Goal: Task Accomplishment & Management: Use online tool/utility

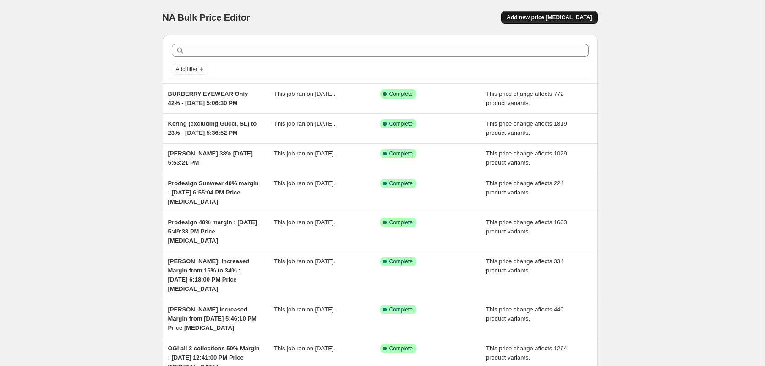
click at [557, 19] on span "Add new price [MEDICAL_DATA]" at bounding box center [549, 17] width 85 height 7
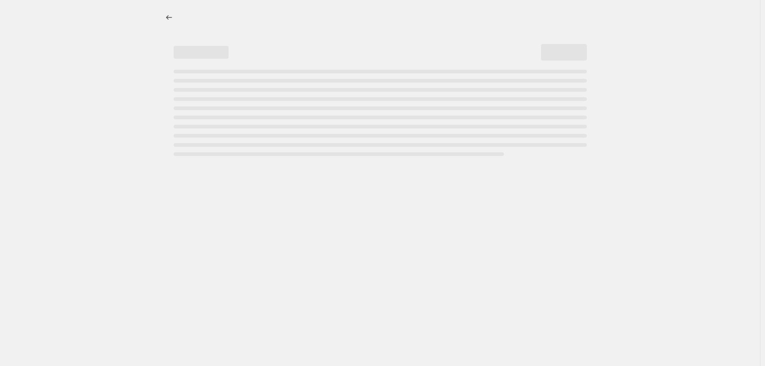
select select "percentage"
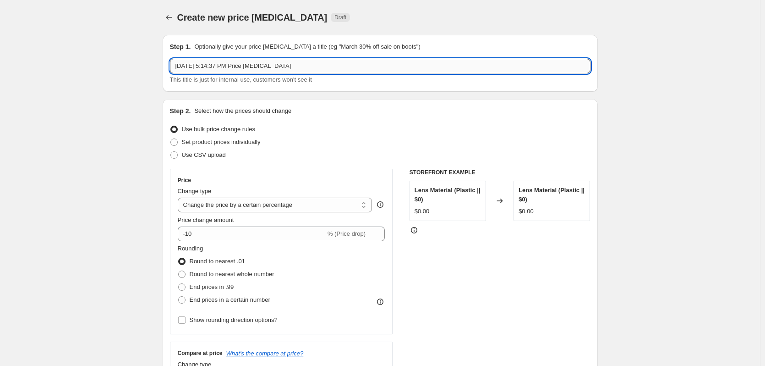
click at [176, 71] on input "Aug 29, 2025, 5:14:37 PM Price change job" at bounding box center [380, 66] width 421 height 15
drag, startPoint x: 182, startPoint y: 91, endPoint x: 177, endPoint y: 94, distance: 5.9
drag, startPoint x: 289, startPoint y: 65, endPoint x: 671, endPoint y: 45, distance: 382.8
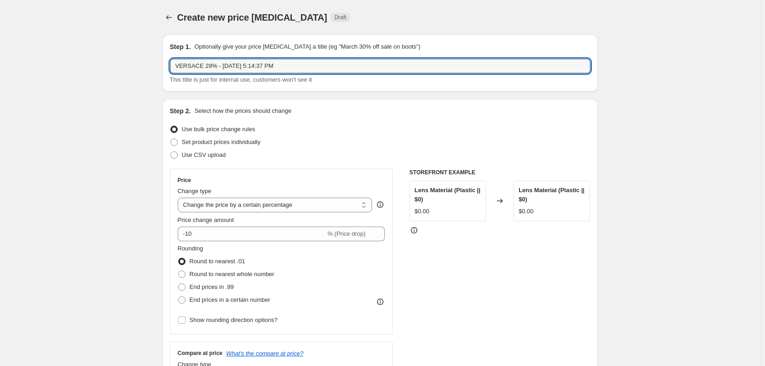
type input "VERSACE 29% - [DATE] 5:14:37 PM"
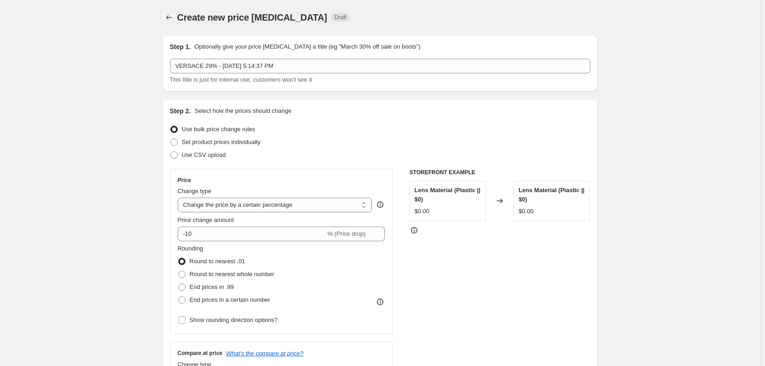
click at [314, 213] on div "Price Change type Change the price to a certain amount Change the price by a ce…" at bounding box center [282, 251] width 208 height 150
click at [314, 204] on select "Change the price to a certain amount Change the price by a certain amount Chang…" at bounding box center [275, 205] width 195 height 15
select select "pc"
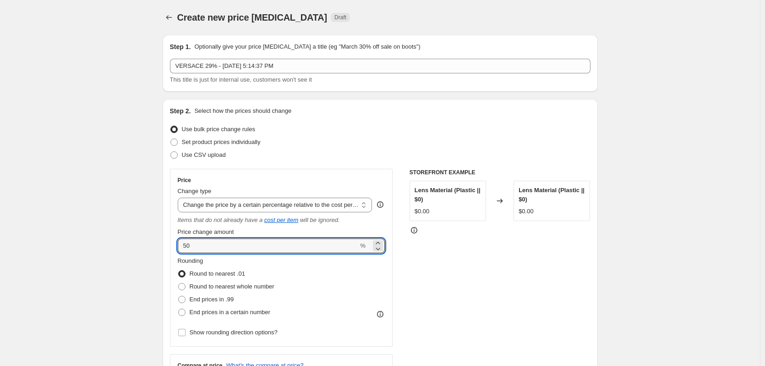
drag, startPoint x: 218, startPoint y: 246, endPoint x: 123, endPoint y: 240, distance: 95.5
type input "29"
click at [498, 304] on div "STOREFRONT EXAMPLE Lens Material (Plastic || $0) $0.00 Changed to Lens Material…" at bounding box center [500, 287] width 181 height 237
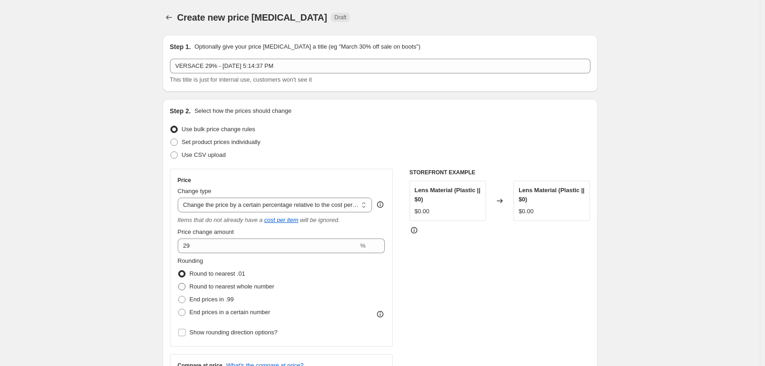
click at [242, 287] on span "Round to nearest whole number" at bounding box center [232, 286] width 85 height 7
click at [179, 283] on input "Round to nearest whole number" at bounding box center [178, 283] width 0 height 0
radio input "true"
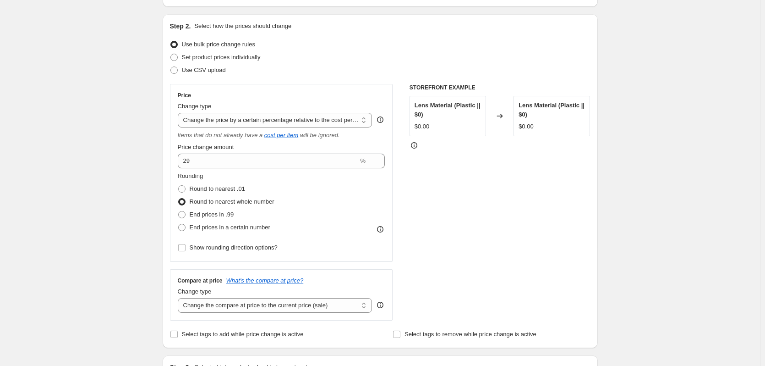
scroll to position [183, 0]
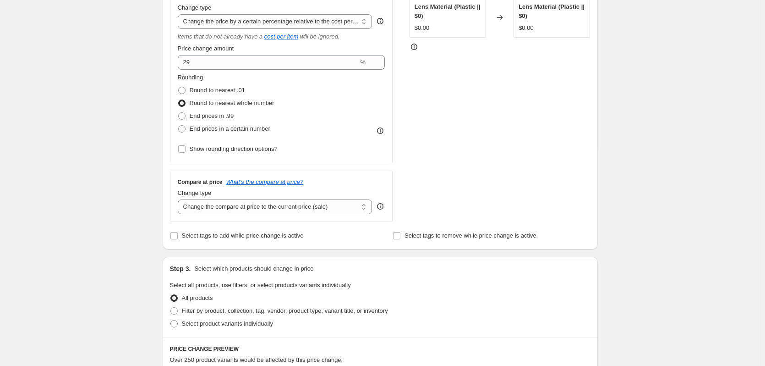
click at [327, 215] on div "Compare at price What's the compare at price? Change type Change the compare at…" at bounding box center [281, 196] width 223 height 51
click at [329, 211] on select "Change the compare at price to the current price (sale) Change the compare at p…" at bounding box center [275, 206] width 195 height 15
select select "no_change"
click at [180, 199] on select "Change the compare at price to the current price (sale) Change the compare at p…" at bounding box center [275, 206] width 195 height 15
click at [467, 202] on div "STOREFRONT EXAMPLE Lens Material (Plastic || $0) $0.00 Changed to Lens Material…" at bounding box center [500, 103] width 181 height 237
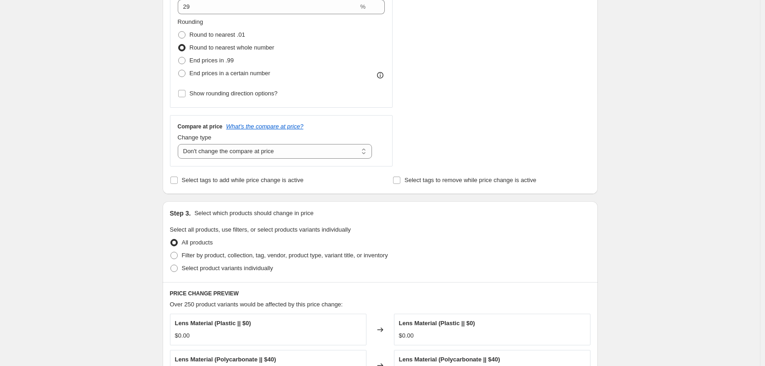
scroll to position [367, 0]
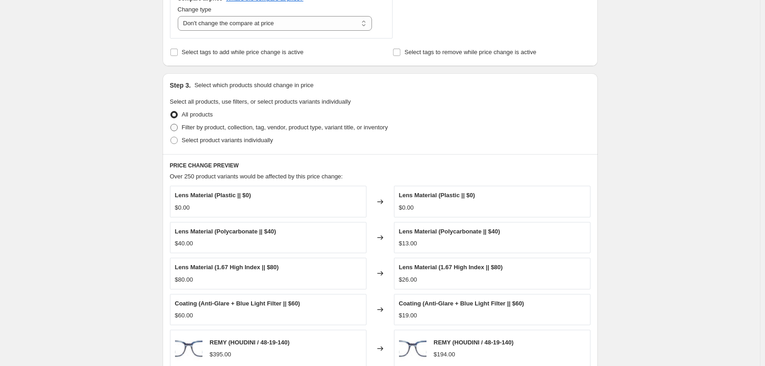
click at [221, 131] on span "Filter by product, collection, tag, vendor, product type, variant title, or inv…" at bounding box center [285, 127] width 206 height 7
click at [171, 124] on input "Filter by product, collection, tag, vendor, product type, variant title, or inv…" at bounding box center [171, 124] width 0 height 0
radio input "true"
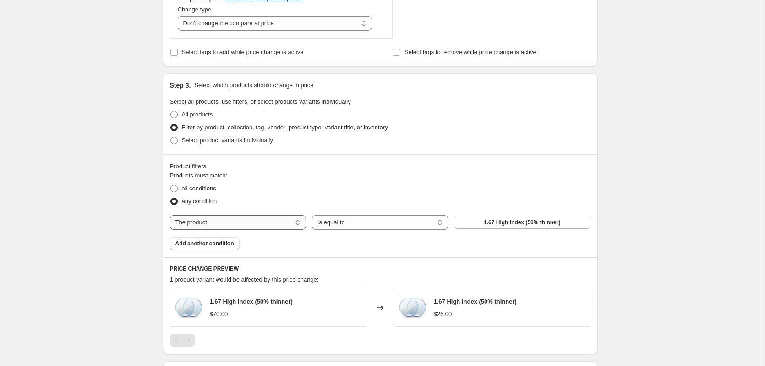
click at [271, 223] on select "The product The product's collection The product's tag The product's vendor The…" at bounding box center [238, 222] width 136 height 15
select select "vendor"
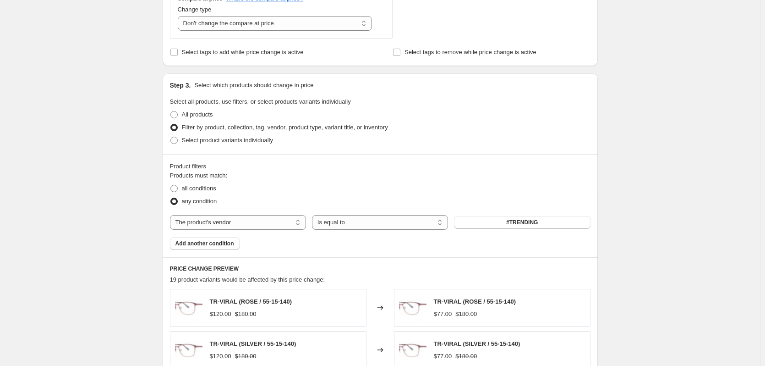
click at [200, 195] on label "any condition" at bounding box center [193, 201] width 47 height 13
click at [171, 198] on input "any condition" at bounding box center [171, 198] width 0 height 0
click at [200, 191] on span "all conditions" at bounding box center [199, 188] width 34 height 7
click at [171, 185] on input "all conditions" at bounding box center [171, 185] width 0 height 0
radio input "true"
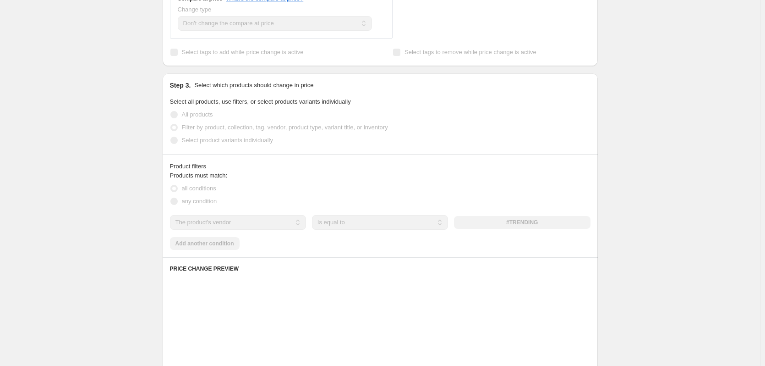
click at [208, 204] on span "any condition" at bounding box center [199, 201] width 35 height 7
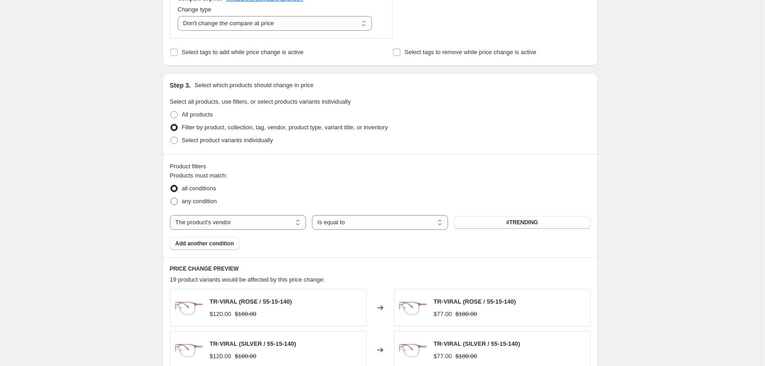
click at [208, 204] on span "any condition" at bounding box center [199, 201] width 35 height 7
click at [171, 198] on input "any condition" at bounding box center [171, 198] width 0 height 0
radio input "true"
click at [398, 229] on select "Is equal to Is not equal to" at bounding box center [380, 222] width 136 height 15
click at [512, 225] on span "#TRENDING" at bounding box center [522, 222] width 32 height 7
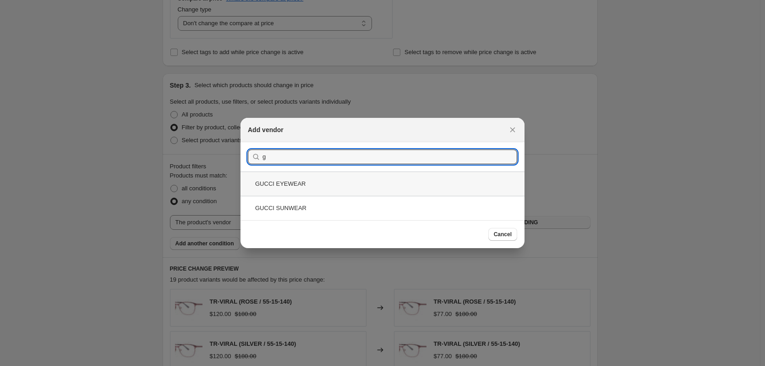
type input "g"
click at [338, 188] on div "GUCCI EYEWEAR" at bounding box center [383, 183] width 284 height 24
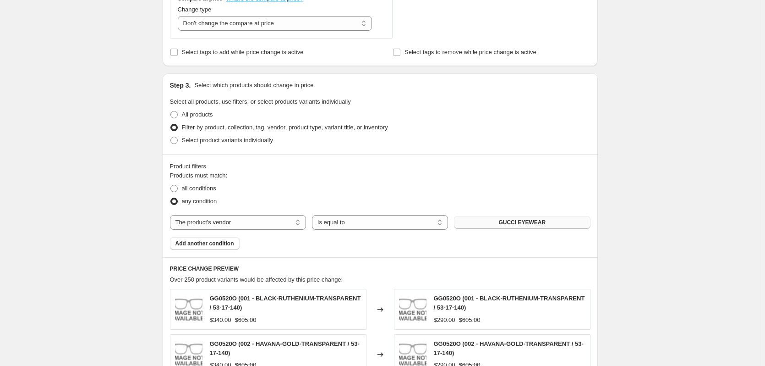
click at [222, 245] on span "Add another condition" at bounding box center [205, 243] width 59 height 7
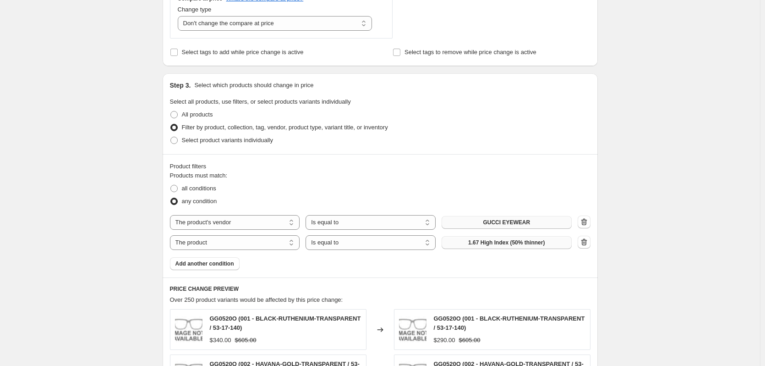
click at [479, 246] on span "1.67 High Index (50% thinner)" at bounding box center [506, 242] width 77 height 7
click at [272, 242] on select "The product The product's collection The product's tag The product's vendor The…" at bounding box center [235, 242] width 130 height 15
select select "vendor"
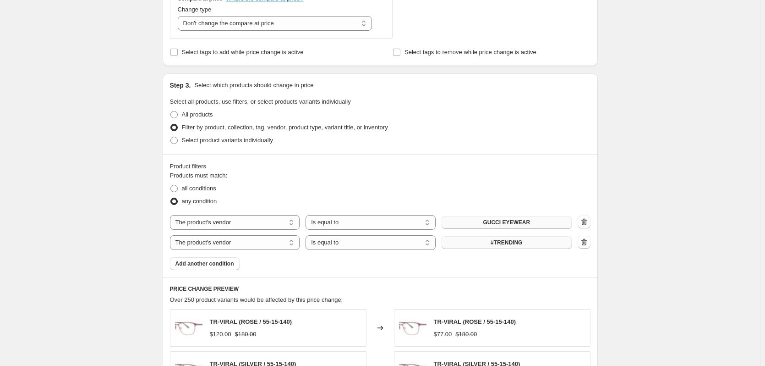
click at [495, 244] on span "#TRENDING" at bounding box center [507, 242] width 32 height 7
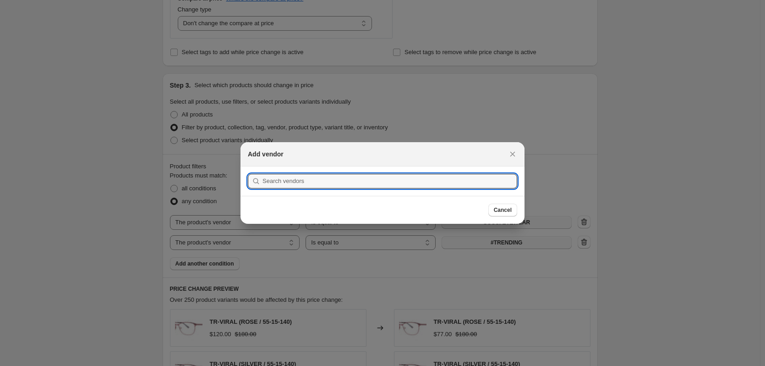
scroll to position [0, 0]
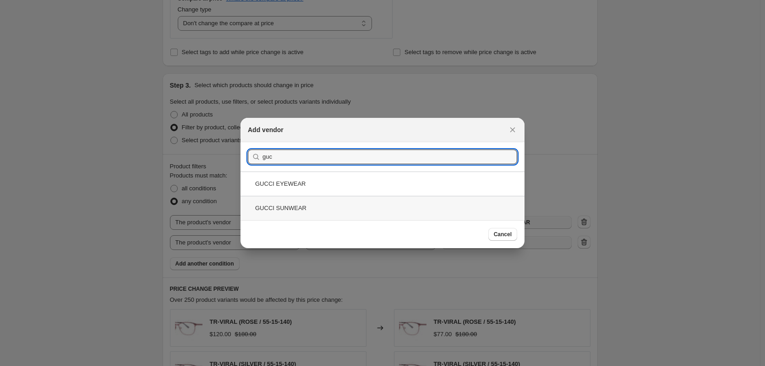
type input "guc"
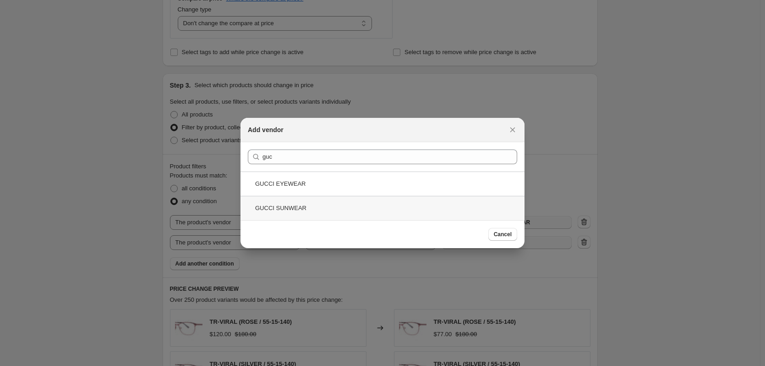
click at [359, 198] on div "GUCCI SUNWEAR" at bounding box center [383, 208] width 284 height 24
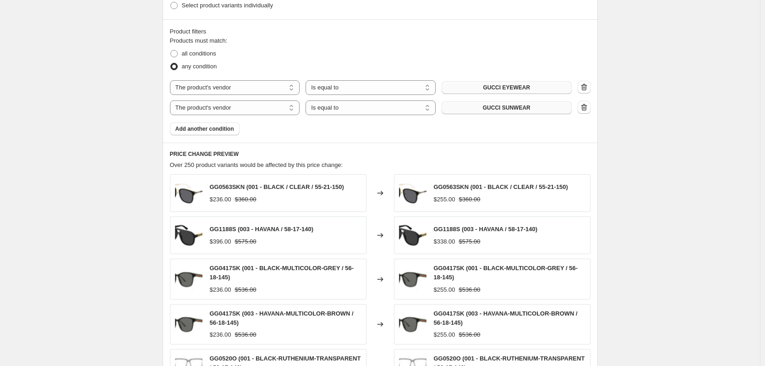
scroll to position [504, 0]
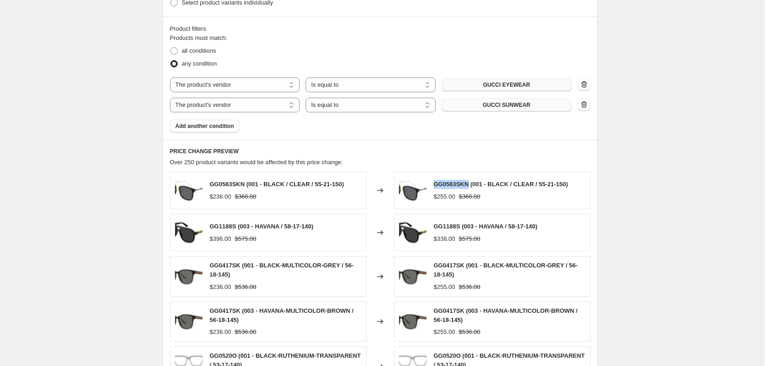
drag, startPoint x: 469, startPoint y: 185, endPoint x: 435, endPoint y: 185, distance: 34.4
click at [435, 185] on div "GG0563SKN (001 - BLACK / CLEAR / 55-21-150) $255.00 $360.00" at bounding box center [492, 190] width 197 height 38
copy span "GG0563SKN"
click at [231, 127] on span "Add another condition" at bounding box center [205, 125] width 59 height 7
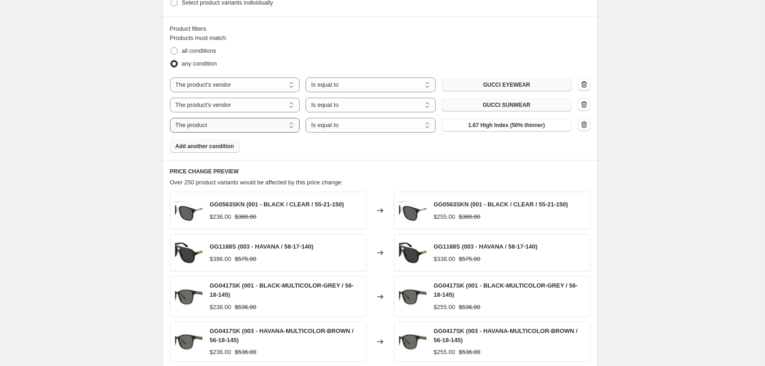
click at [253, 128] on select "The product The product's collection The product's tag The product's vendor The…" at bounding box center [235, 125] width 130 height 15
select select "product_status"
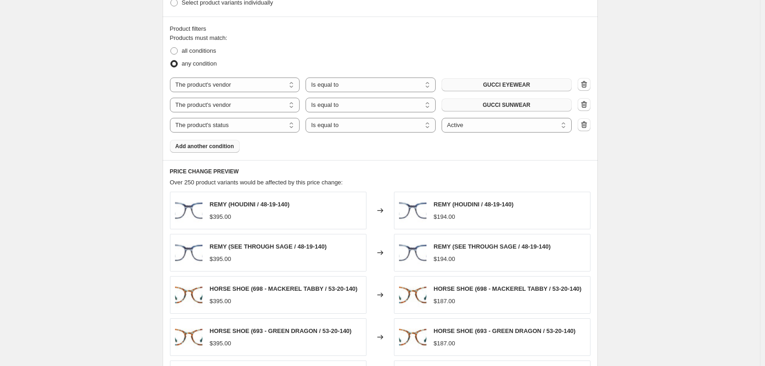
click at [445, 204] on span "REMY (HOUDINI / 48-19-140)" at bounding box center [474, 204] width 80 height 7
copy span "REMY"
click at [278, 129] on select "The product The product's collection The product's tag The product's vendor The…" at bounding box center [235, 125] width 130 height 15
click at [585, 131] on button "button" at bounding box center [584, 124] width 13 height 13
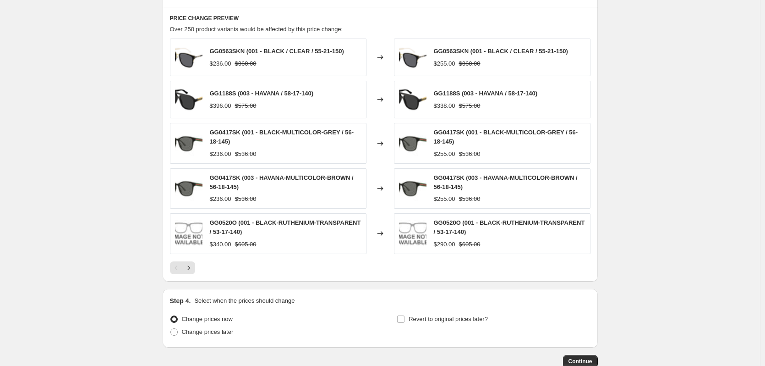
scroll to position [642, 0]
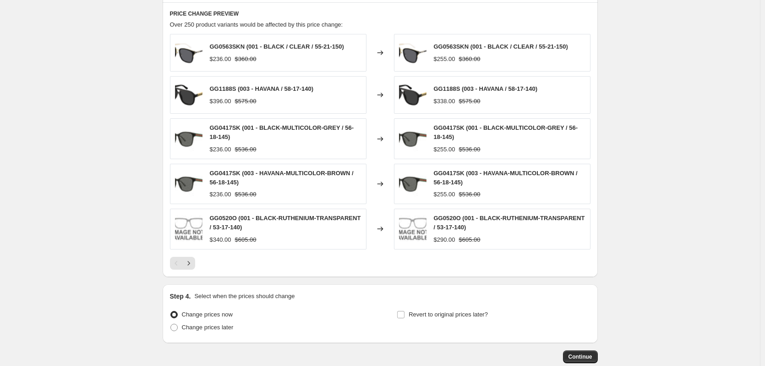
click at [199, 265] on div at bounding box center [380, 263] width 421 height 13
click at [191, 272] on div "PRICE CHANGE PREVIEW Over 250 product variants would be affected by this price …" at bounding box center [380, 139] width 435 height 275
click at [193, 267] on icon "Next" at bounding box center [188, 263] width 9 height 9
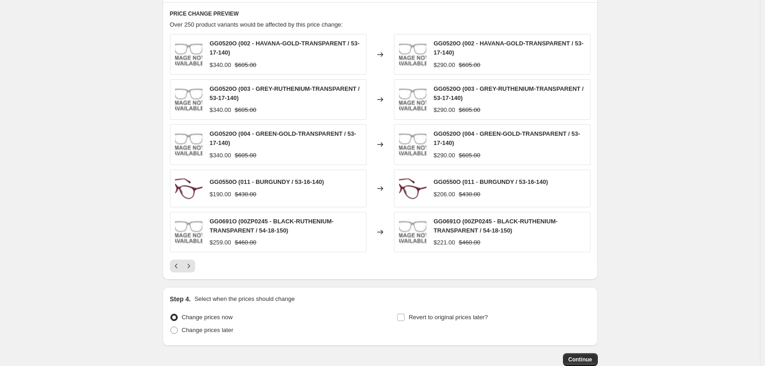
click at [235, 135] on span "GG0520O (004 - GREEN-GOLD-TRANSPARENT / 53-17-140)" at bounding box center [283, 138] width 147 height 16
copy span "GG0520O"
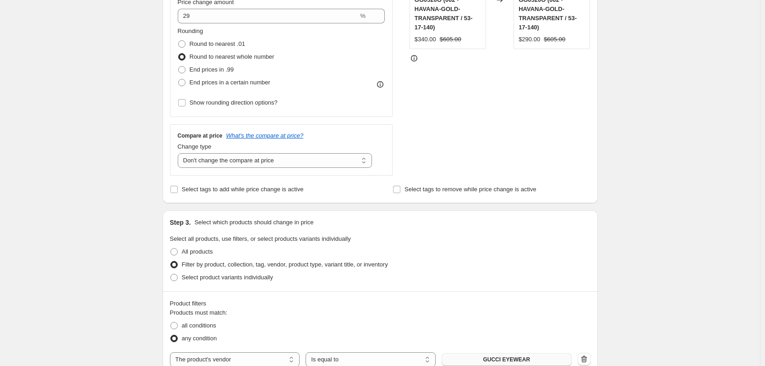
scroll to position [367, 0]
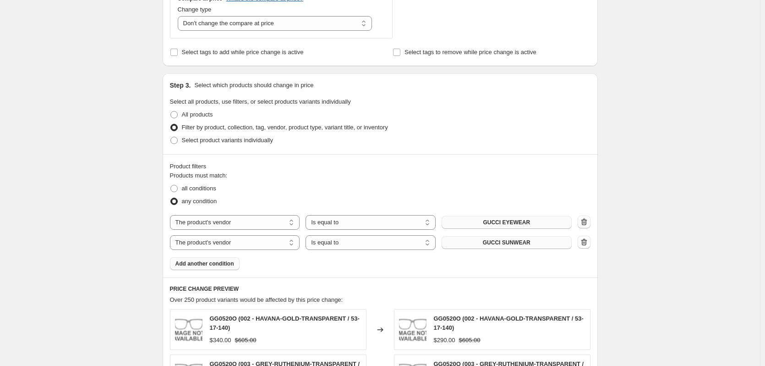
click at [579, 222] on div "The product The product's collection The product's tag The product's vendor The…" at bounding box center [380, 222] width 421 height 15
click at [583, 225] on icon "button" at bounding box center [584, 221] width 9 height 9
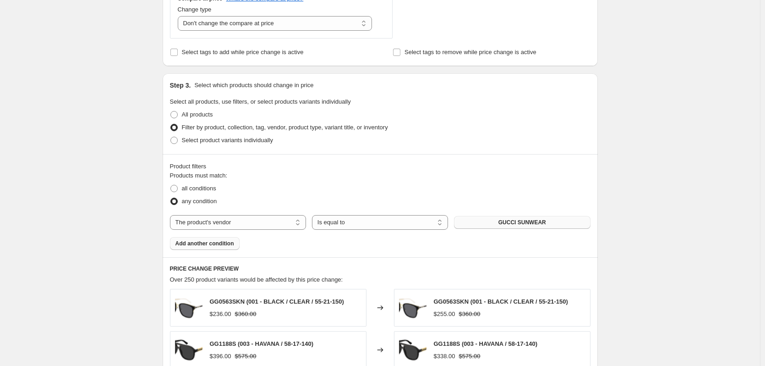
click at [502, 226] on span "GUCCI SUNWEAR" at bounding box center [523, 222] width 48 height 7
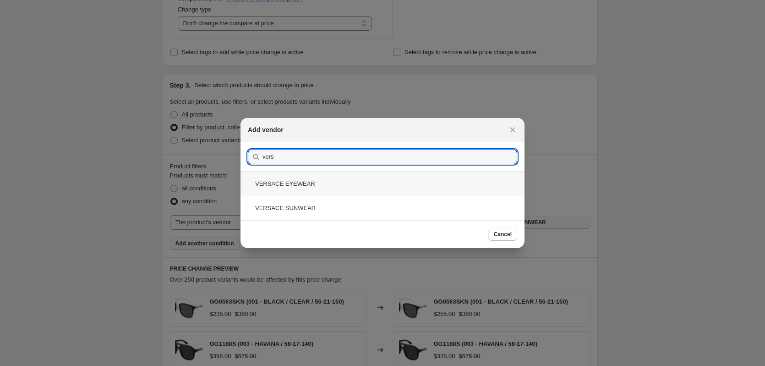
type input "vers"
click at [352, 186] on div "VERSACE EYEWEAR" at bounding box center [383, 183] width 284 height 24
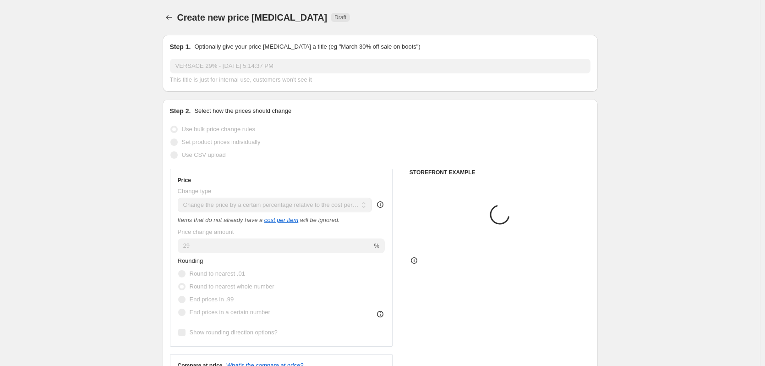
scroll to position [367, 0]
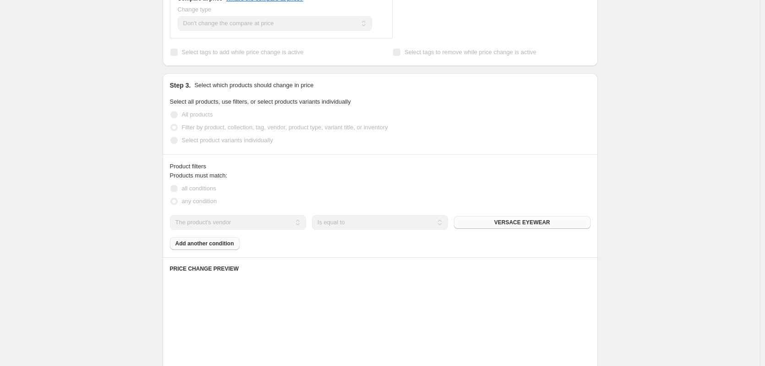
click at [217, 246] on div "Products must match: all conditions any condition The product The product's col…" at bounding box center [380, 210] width 421 height 79
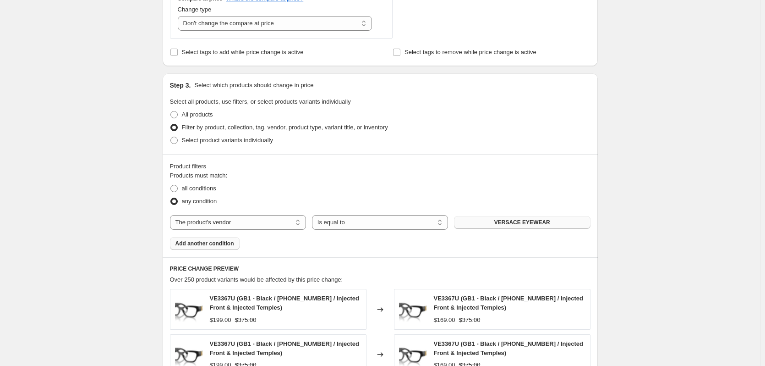
click at [217, 246] on span "Add another condition" at bounding box center [205, 243] width 59 height 7
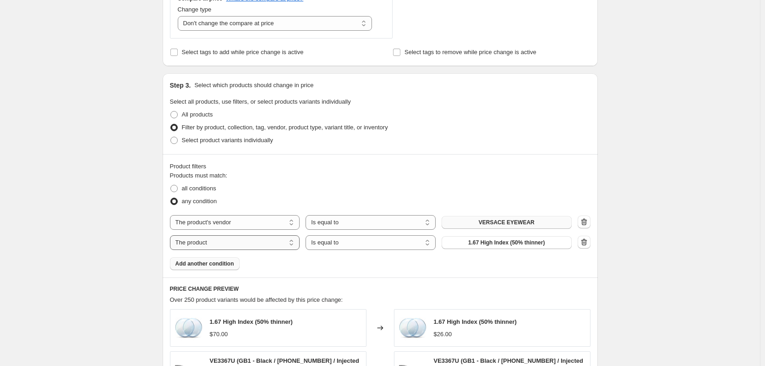
click at [230, 245] on select "The product The product's collection The product's tag The product's vendor The…" at bounding box center [235, 242] width 130 height 15
select select "vendor"
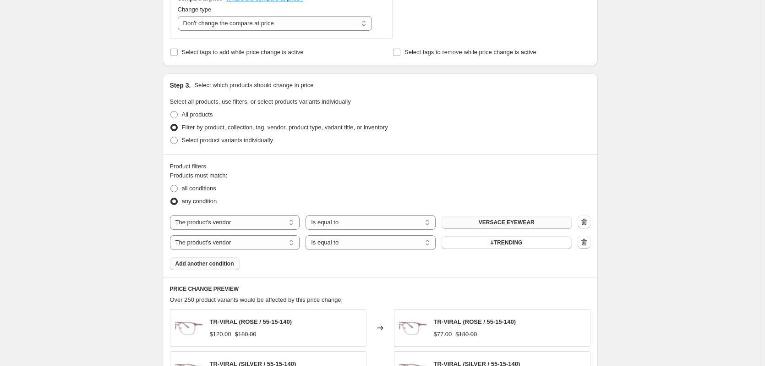
click at [495, 244] on span "#TRENDING" at bounding box center [507, 242] width 32 height 7
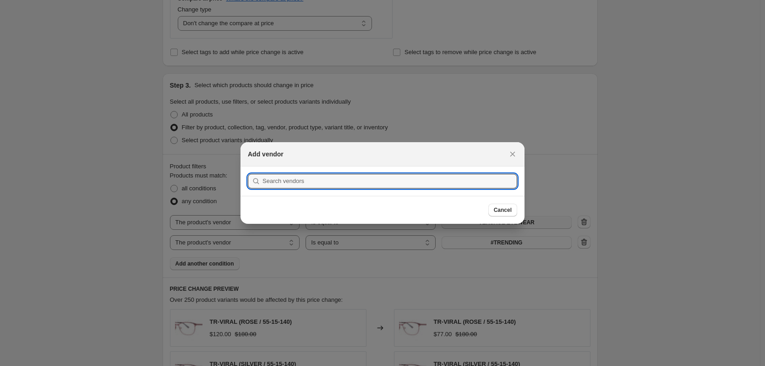
scroll to position [0, 0]
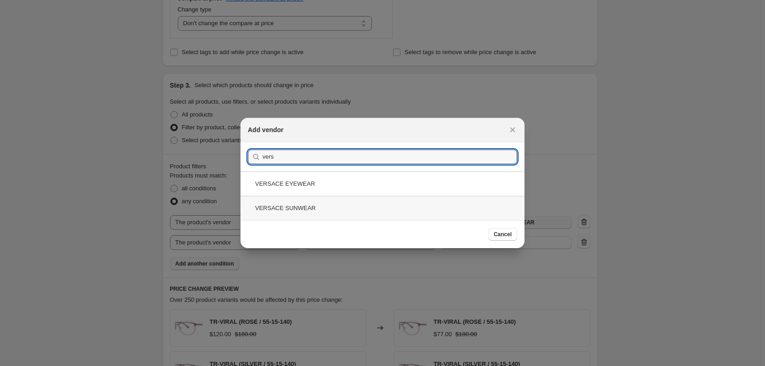
type input "vers"
click at [368, 214] on div "VERSACE SUNWEAR" at bounding box center [383, 208] width 284 height 24
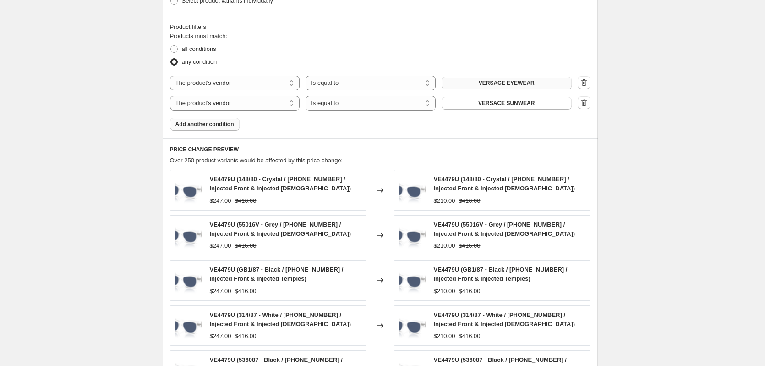
scroll to position [642, 0]
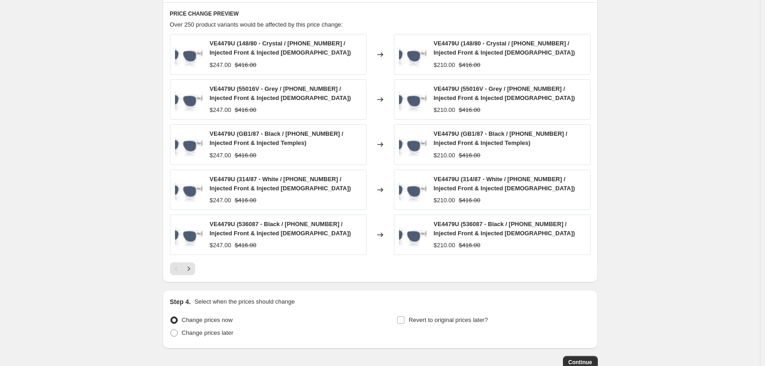
click at [231, 180] on span "VE4479U (314/87 - White / 52-19-140 / Injected Front & Injected Temples)" at bounding box center [281, 184] width 142 height 16
copy span "VE4479U"
click at [193, 273] on icon "Next" at bounding box center [188, 268] width 9 height 9
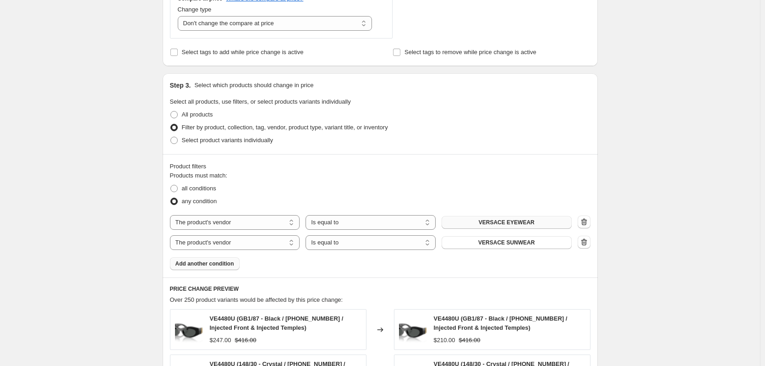
scroll to position [550, 0]
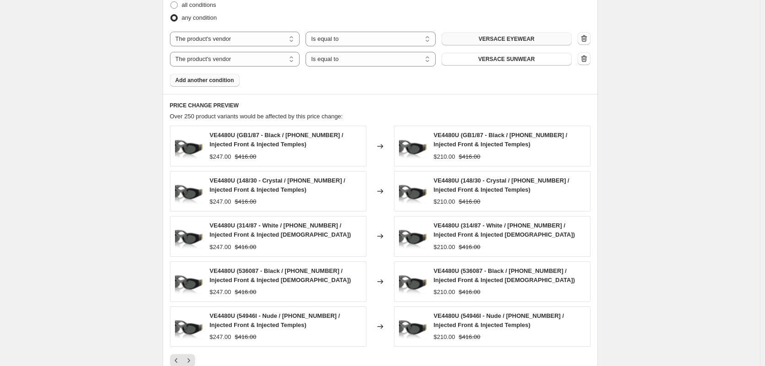
click at [229, 182] on span "VE4480U (148/30 - Crystal / 51-18-140 / Injected Front & Injected Temples)" at bounding box center [278, 185] width 136 height 16
copy span "VE4480U"
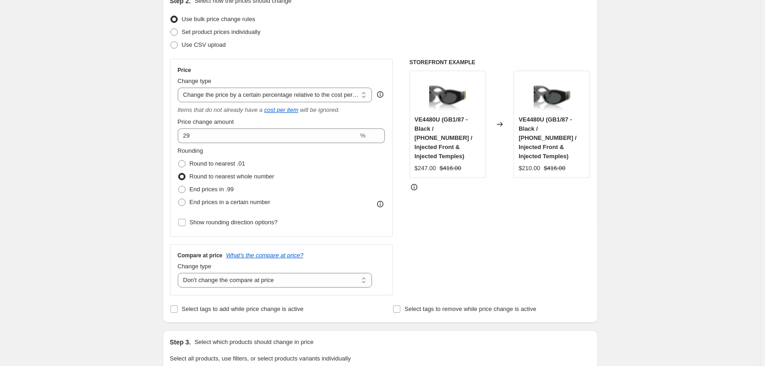
scroll to position [46, 0]
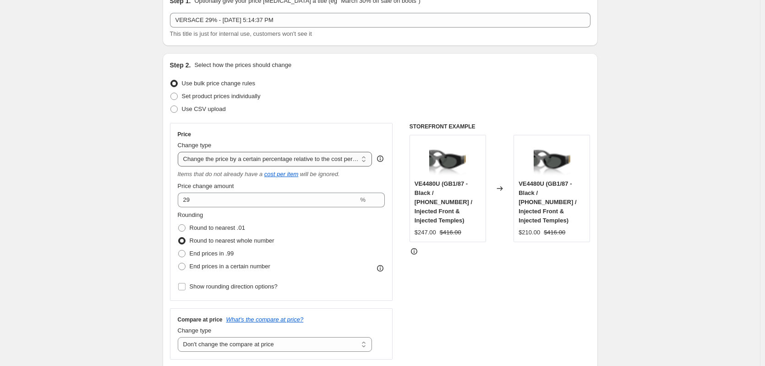
click at [239, 155] on select "Change the price to a certain amount Change the price by a certain amount Chang…" at bounding box center [275, 159] width 195 height 15
select select "margin"
click at [180, 152] on select "Change the price to a certain amount Change the price by a certain amount Chang…" at bounding box center [275, 159] width 195 height 15
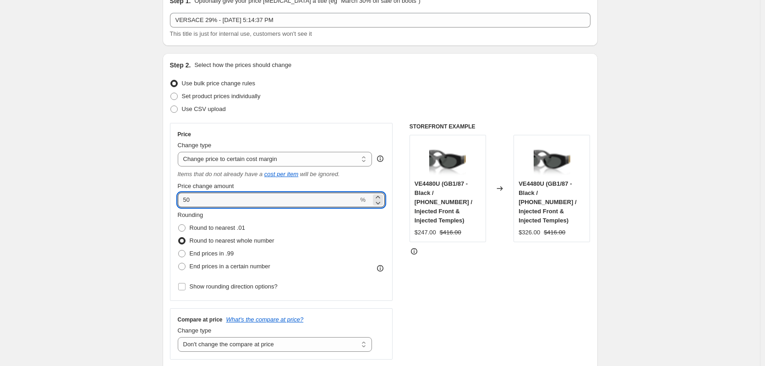
drag, startPoint x: 205, startPoint y: 205, endPoint x: 151, endPoint y: 193, distance: 55.8
type input "29"
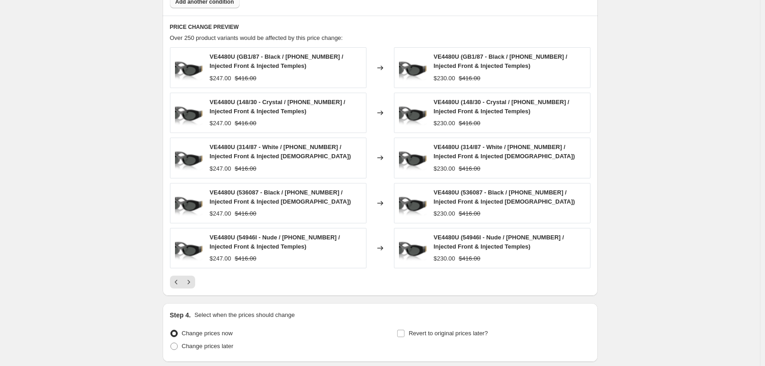
scroll to position [701, 0]
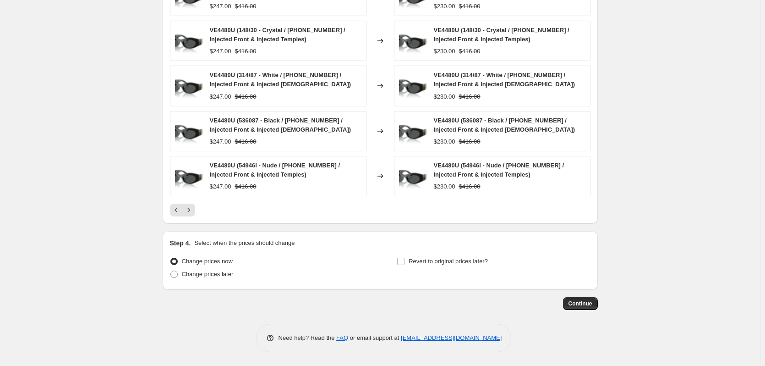
click at [232, 167] on span "VE4480U (54946I - Nude / 51-18-140 / Injected Front & Injected Temples)" at bounding box center [275, 170] width 131 height 16
drag, startPoint x: 232, startPoint y: 167, endPoint x: 239, endPoint y: 168, distance: 6.9
copy span "VE4480U"
click at [583, 305] on span "Continue" at bounding box center [581, 303] width 24 height 7
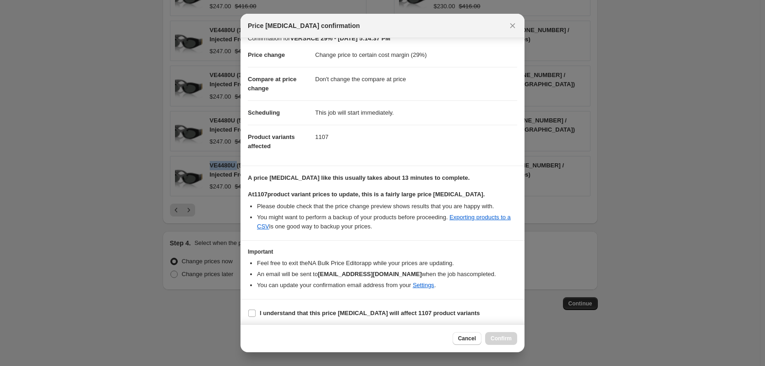
scroll to position [14, 0]
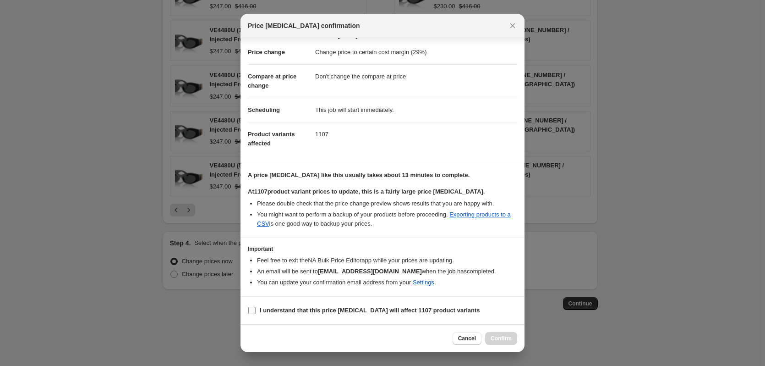
click at [424, 316] on label "I understand that this price change job will affect 1107 product variants" at bounding box center [364, 310] width 232 height 13
click at [256, 314] on input "I understand that this price change job will affect 1107 product variants" at bounding box center [251, 310] width 7 height 7
checkbox input "true"
click at [504, 339] on span "Confirm" at bounding box center [501, 338] width 21 height 7
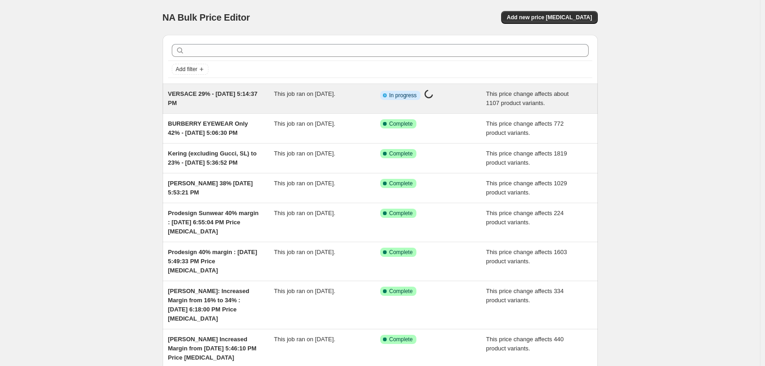
click at [248, 94] on span "VERSACE 29% - [DATE] 5:14:37 PM" at bounding box center [213, 98] width 90 height 16
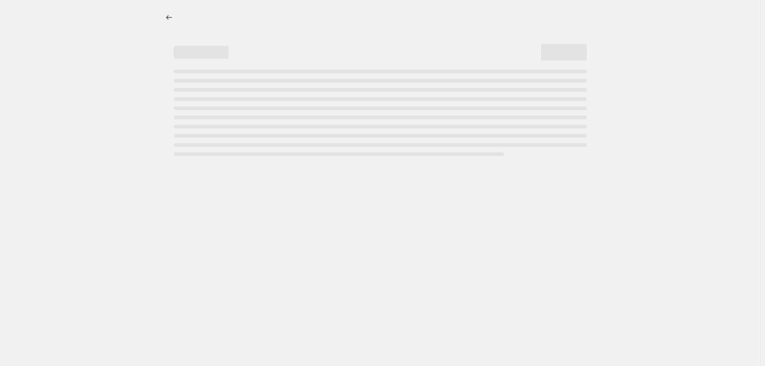
select select "margin"
select select "no_change"
select select "vendor"
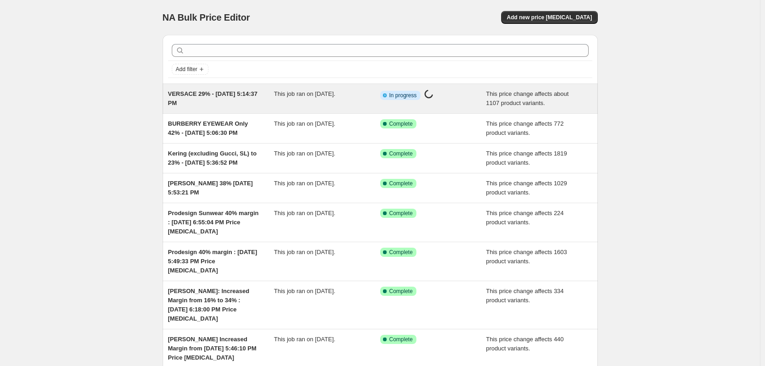
click at [219, 96] on span "VERSACE 29% - [DATE] 5:14:37 PM" at bounding box center [213, 98] width 90 height 16
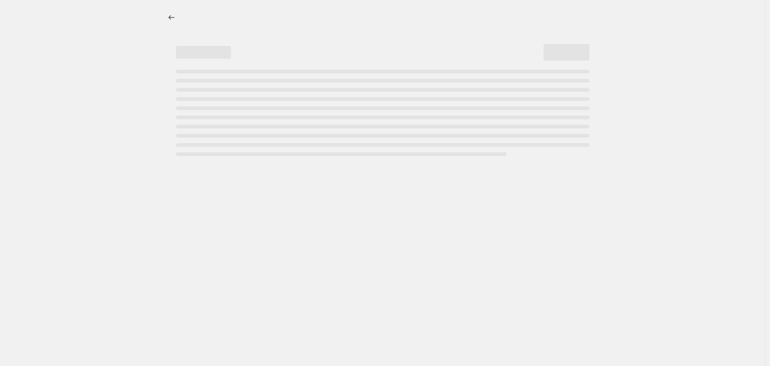
select select "margin"
select select "no_change"
select select "vendor"
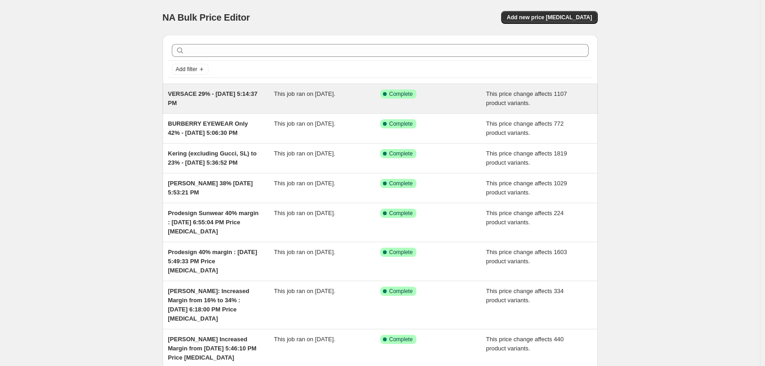
click at [242, 97] on span "VERSACE 29% - [DATE] 5:14:37 PM" at bounding box center [213, 98] width 90 height 16
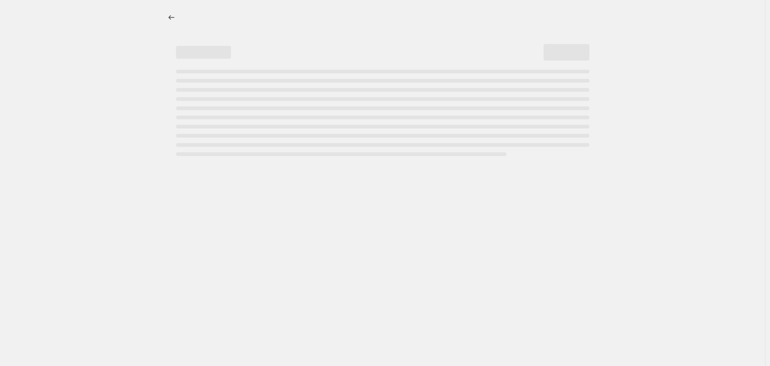
select select "margin"
select select "no_change"
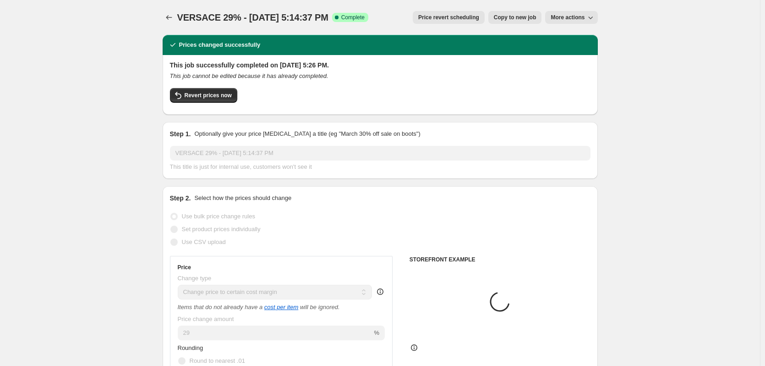
select select "vendor"
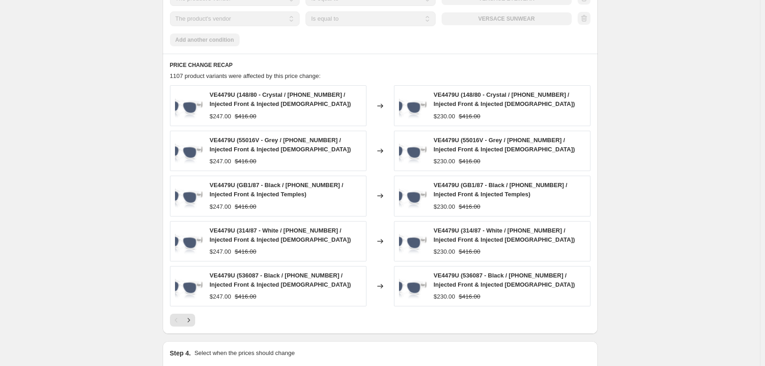
scroll to position [688, 0]
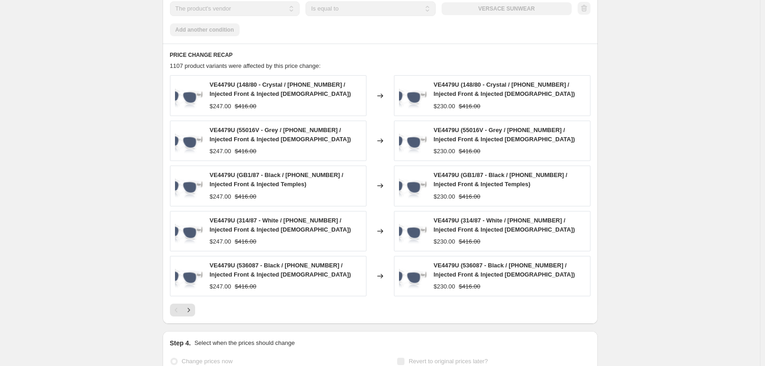
click at [216, 219] on span "VE4479U (314/87 - White / 52-19-140 / Injected Front & Injected Temples)" at bounding box center [281, 225] width 142 height 16
click at [217, 220] on span "VE4479U (314/87 - White / 52-19-140 / Injected Front & Injected Temples)" at bounding box center [281, 225] width 142 height 16
click at [220, 221] on span "VE4479U (314/87 - White / 52-19-140 / Injected Front & Injected Temples)" at bounding box center [281, 225] width 142 height 16
copy span "VE4479U"
